Goal: Use online tool/utility: Use online tool/utility

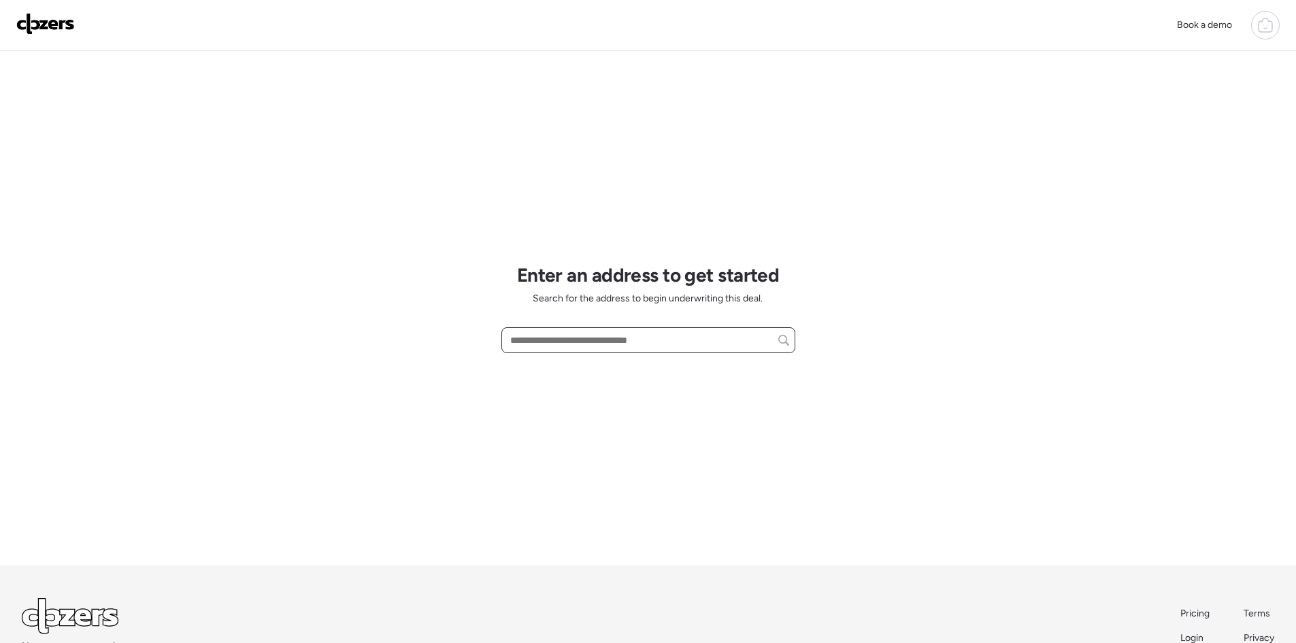
click at [583, 340] on input "text" at bounding box center [649, 340] width 282 height 19
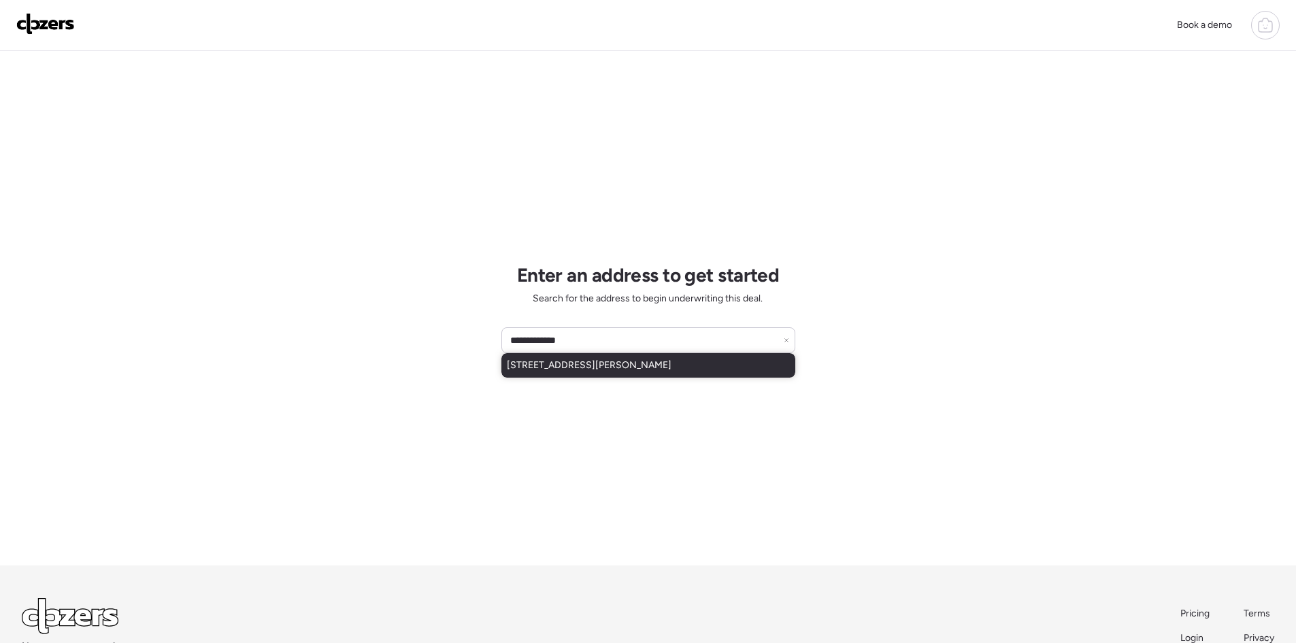
click at [640, 366] on span "[STREET_ADDRESS][PERSON_NAME]" at bounding box center [589, 366] width 165 height 14
type input "**********"
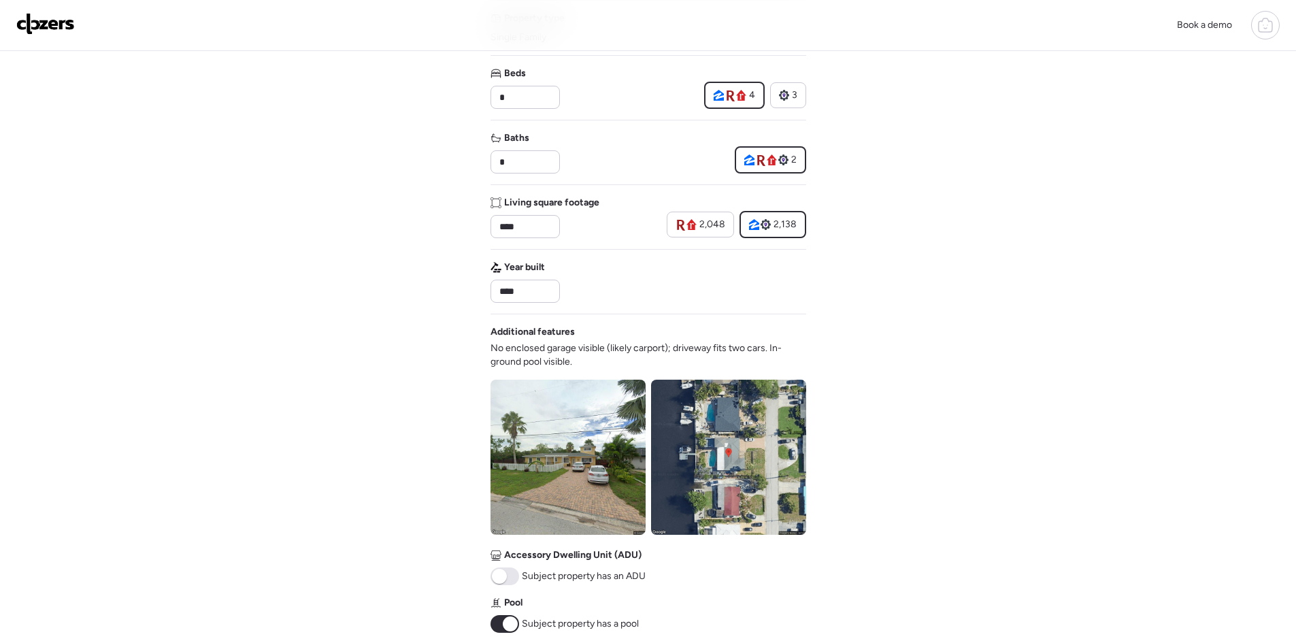
scroll to position [363, 0]
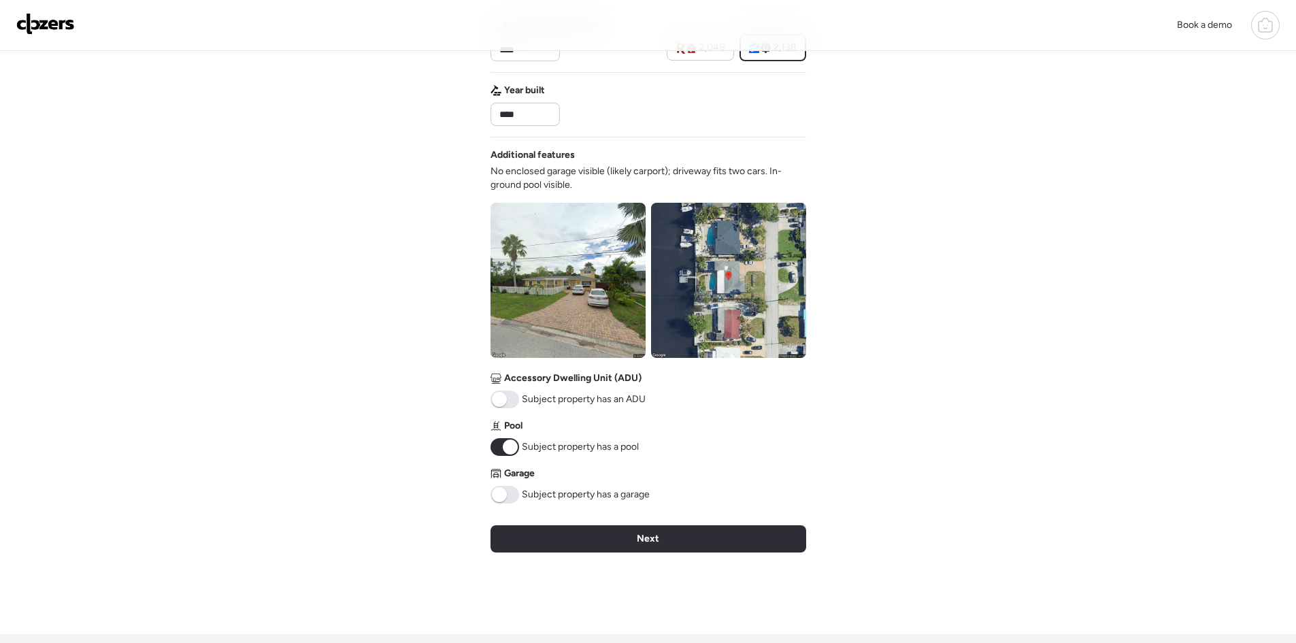
click at [510, 498] on span at bounding box center [505, 495] width 29 height 18
click at [614, 533] on div "Next" at bounding box center [649, 538] width 316 height 27
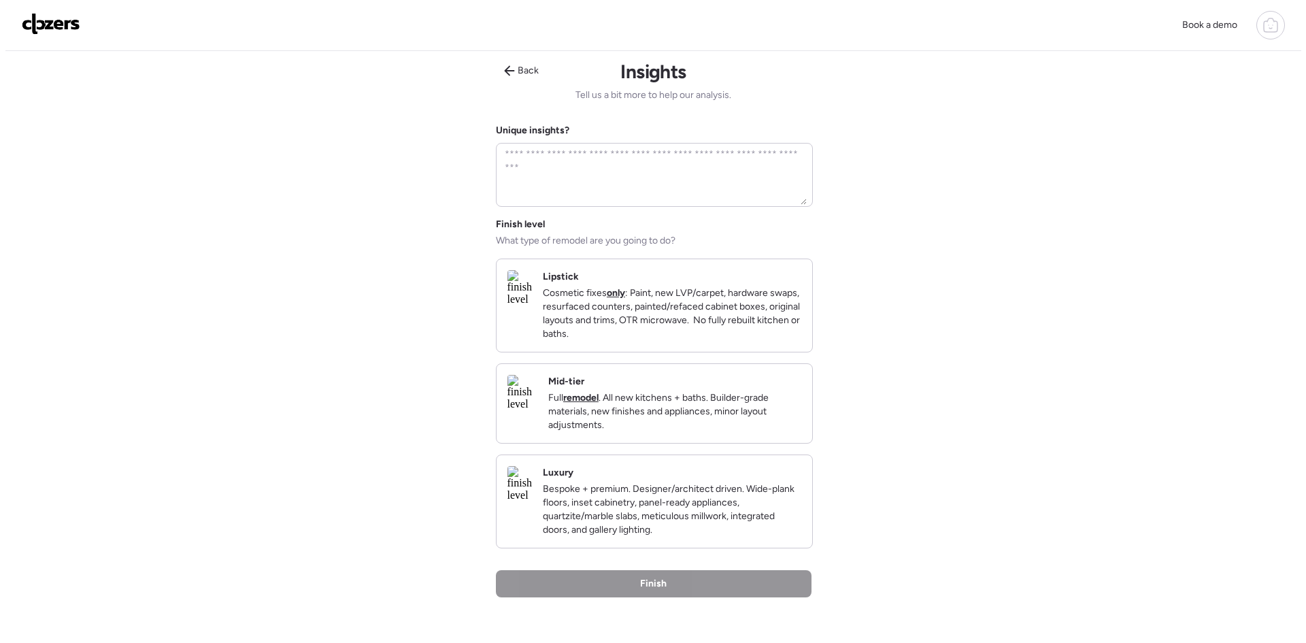
scroll to position [0, 0]
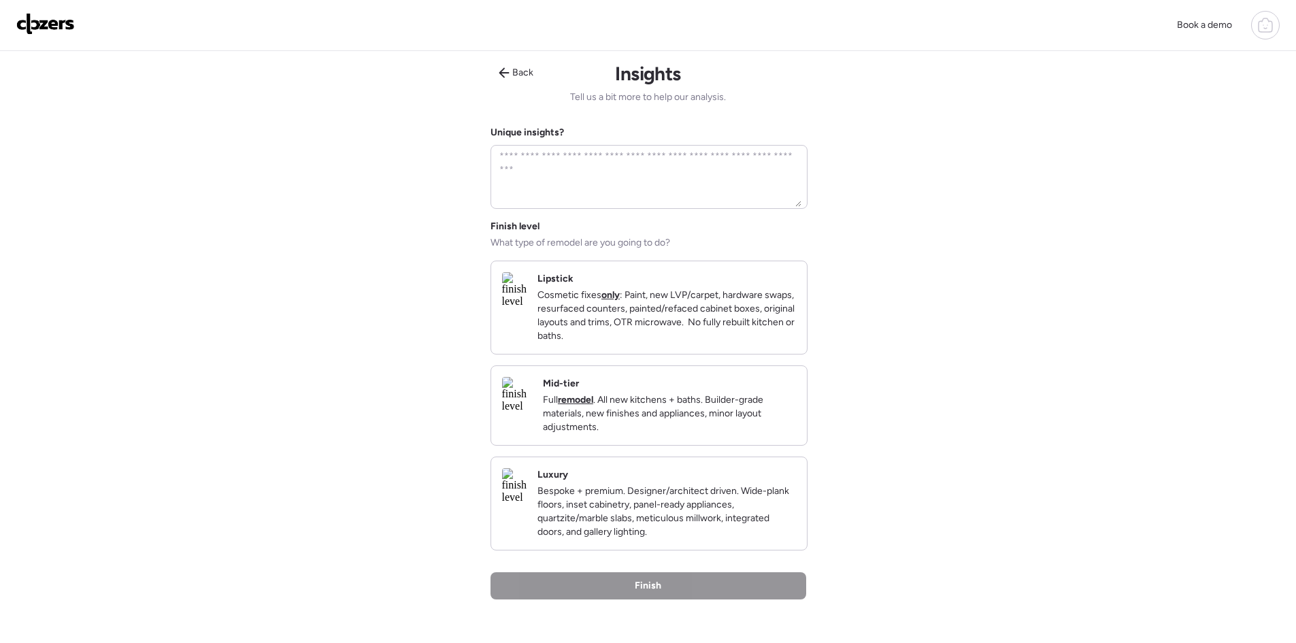
click at [685, 535] on p "Bespoke + premium. Designer/architect driven. Wide-plank floors, inset cabinetr…" at bounding box center [666, 511] width 259 height 54
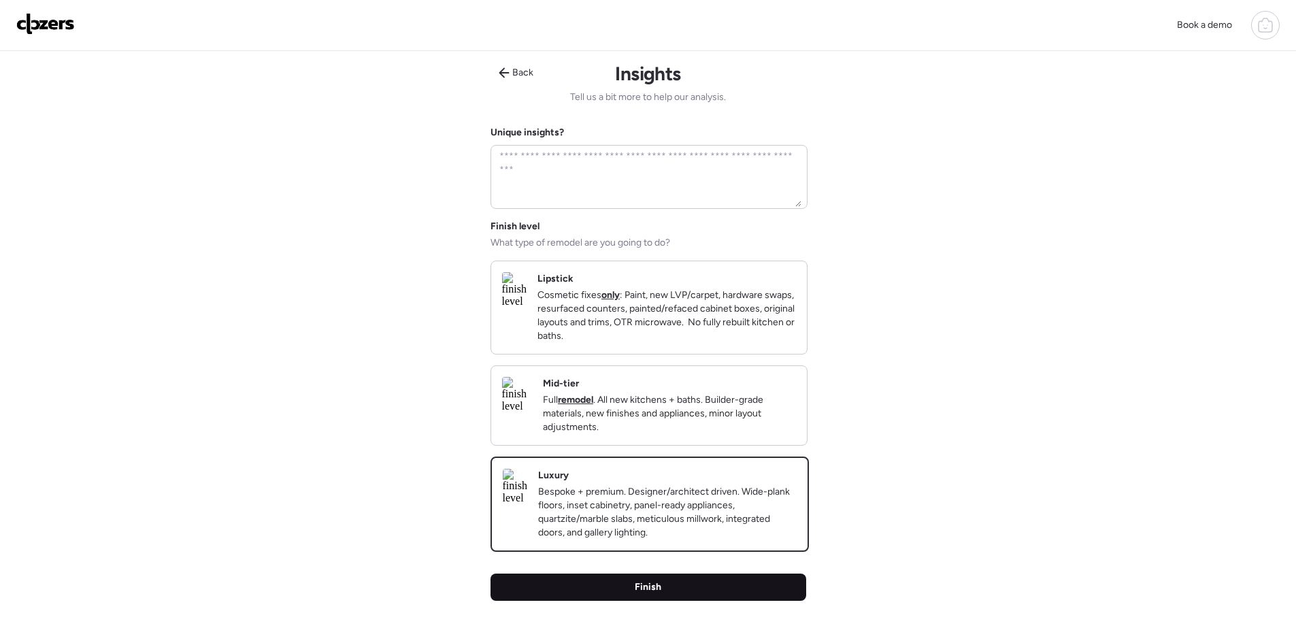
click at [718, 601] on div "Finish" at bounding box center [649, 587] width 316 height 27
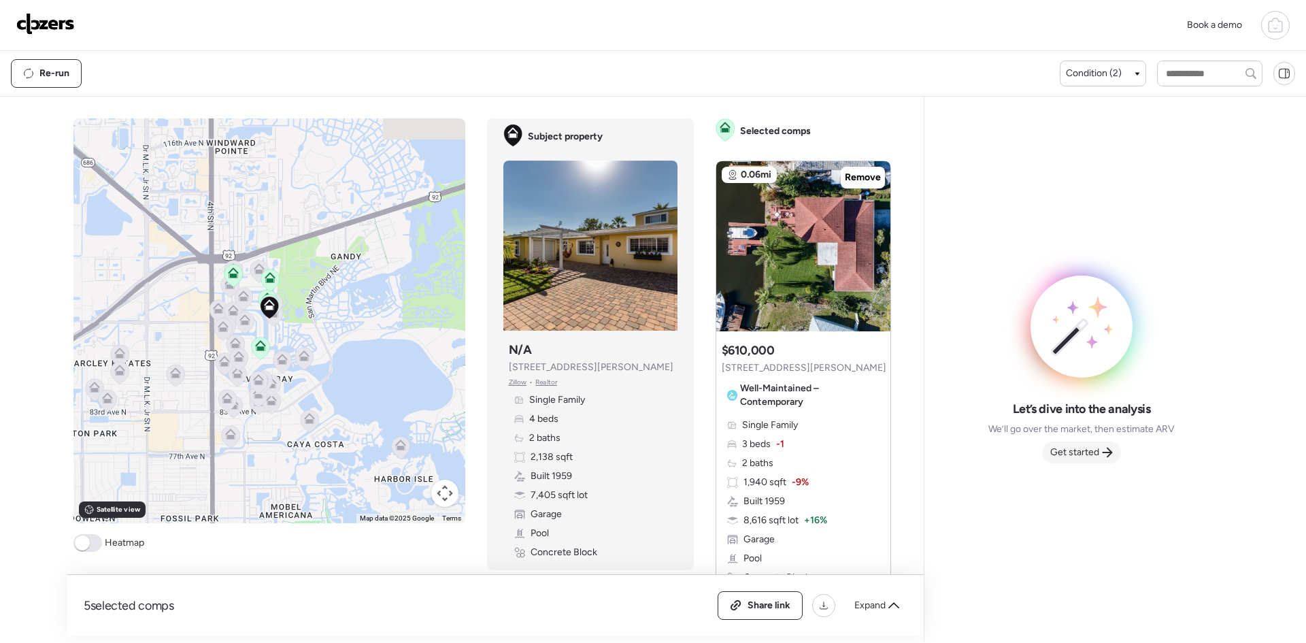
click at [1082, 454] on span "Get started" at bounding box center [1074, 453] width 49 height 14
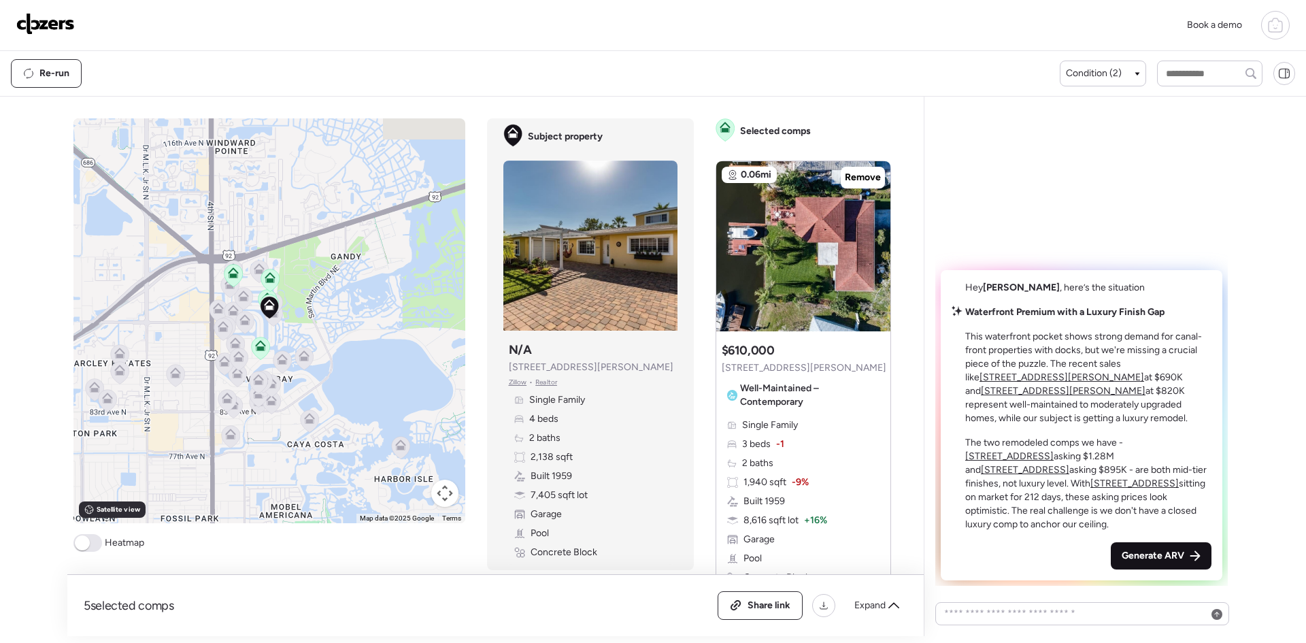
click at [1171, 555] on span "Generate ARV" at bounding box center [1153, 556] width 63 height 14
